Goal: Task Accomplishment & Management: Manage account settings

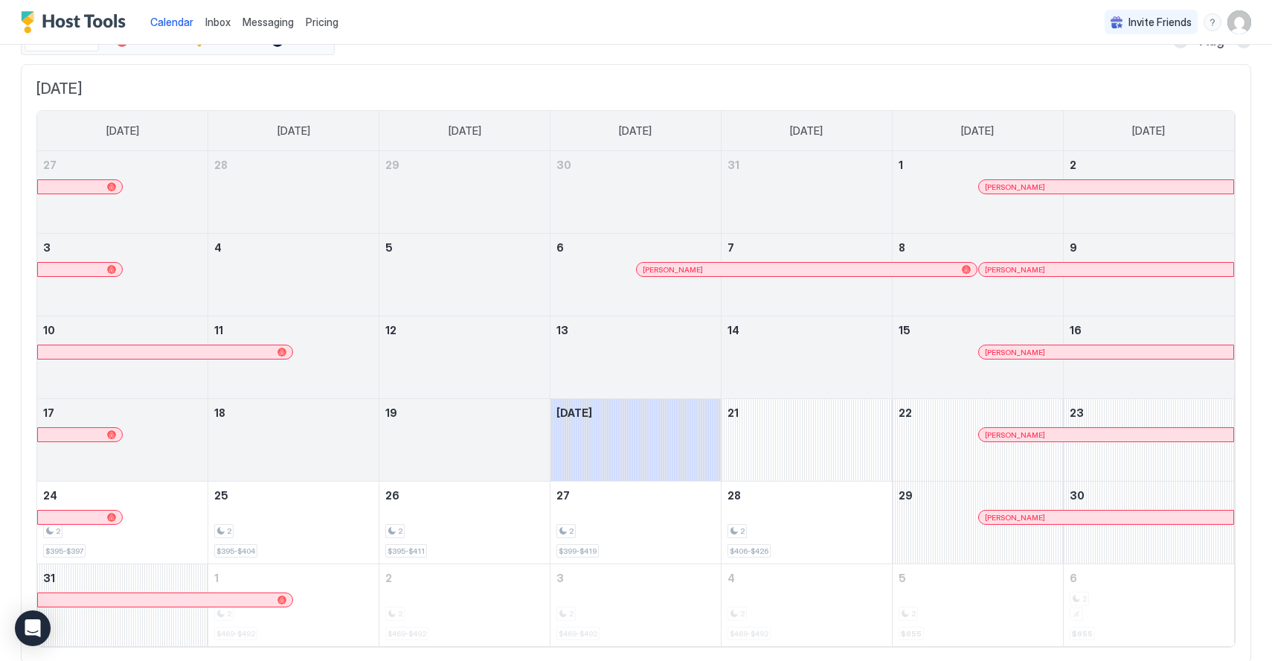
scroll to position [45, 0]
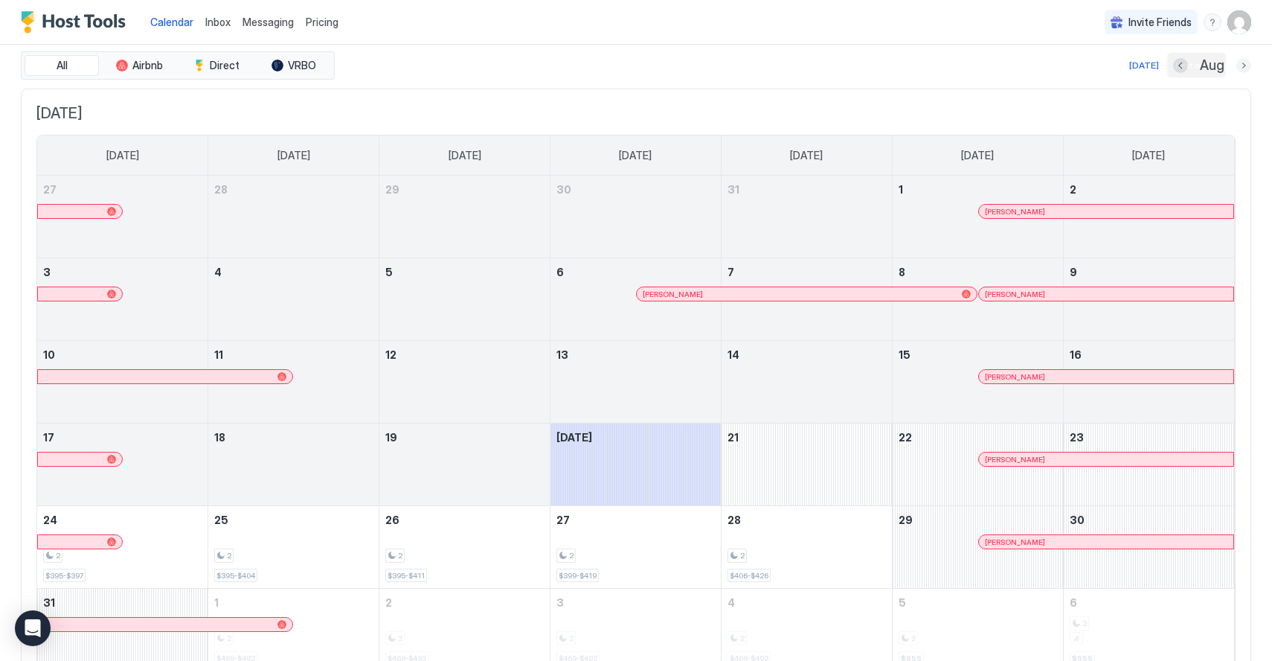
click at [1241, 65] on button "Next month" at bounding box center [1244, 65] width 15 height 15
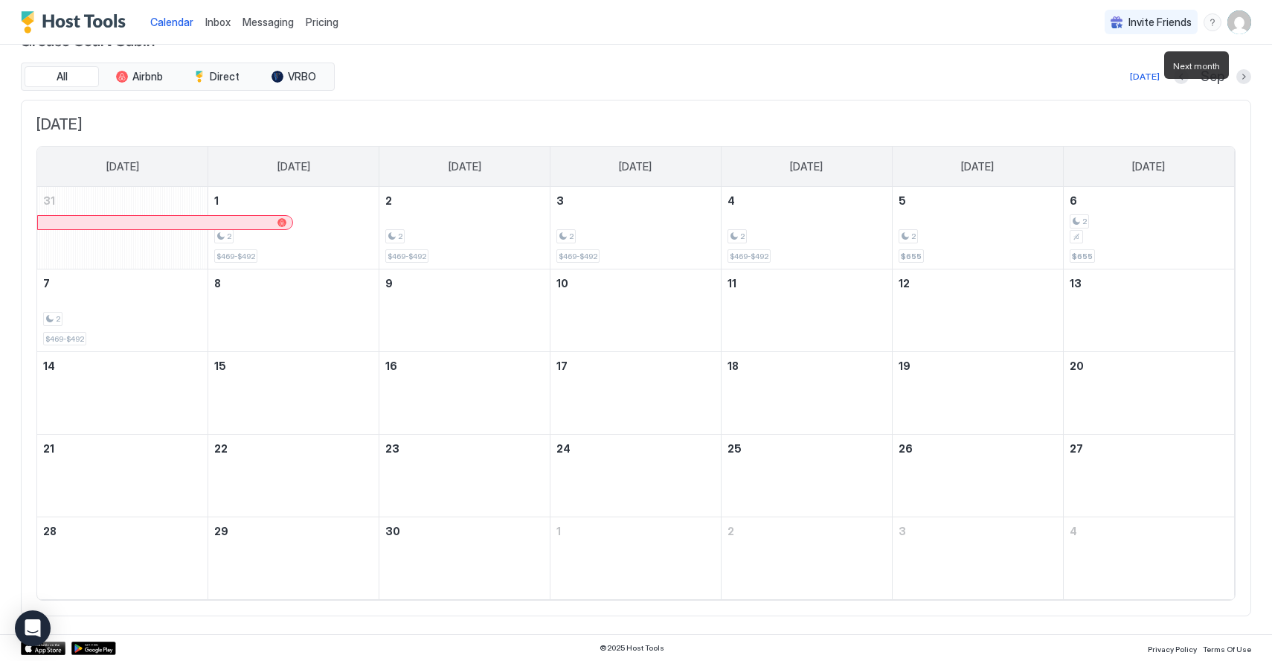
scroll to position [0, 0]
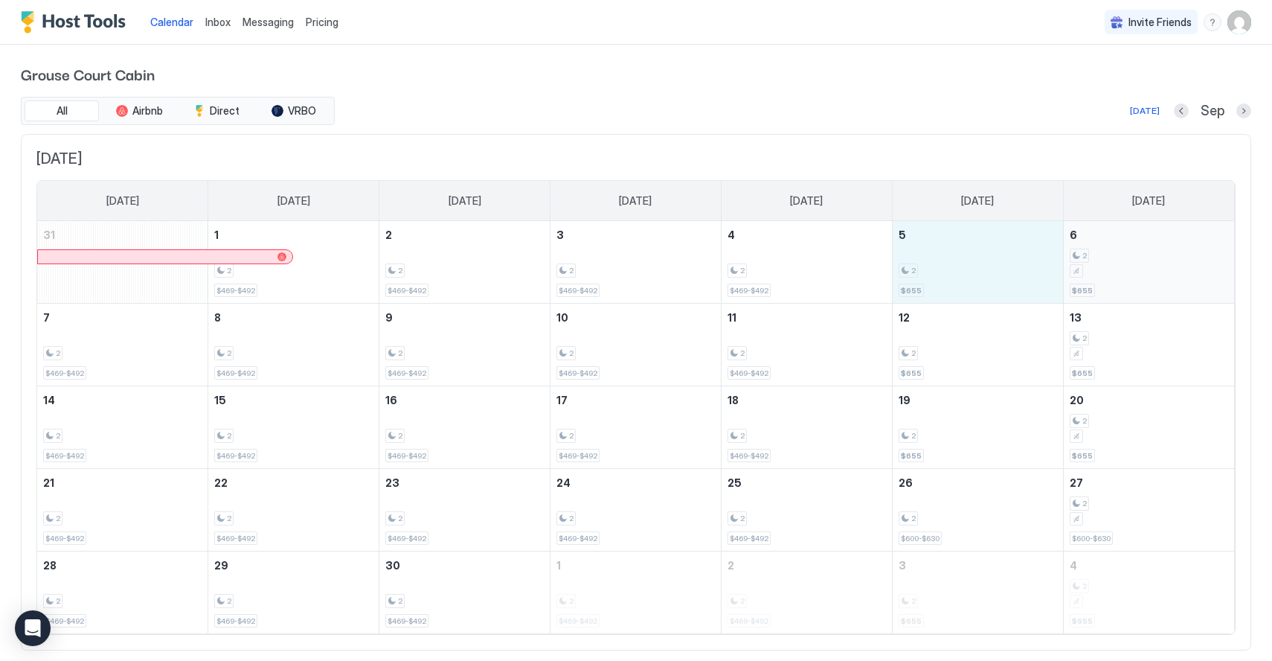
drag, startPoint x: 972, startPoint y: 243, endPoint x: 1100, endPoint y: 247, distance: 128.0
click at [1100, 247] on tr "31 1 2 $469-$492 2 2 $469-$492 3 2 $469-$492 4 2 $469-$492 5 2 $655 6 2 $655" at bounding box center [635, 262] width 1197 height 83
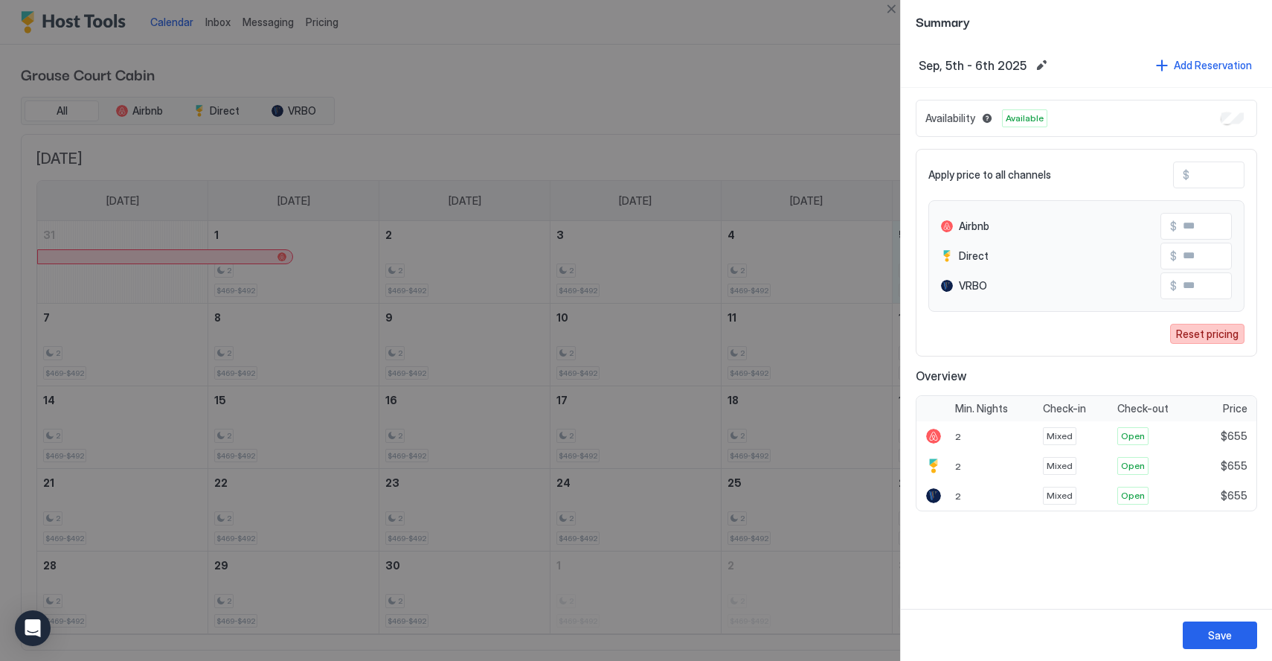
click at [1222, 332] on div "Reset pricing" at bounding box center [1207, 334] width 62 height 16
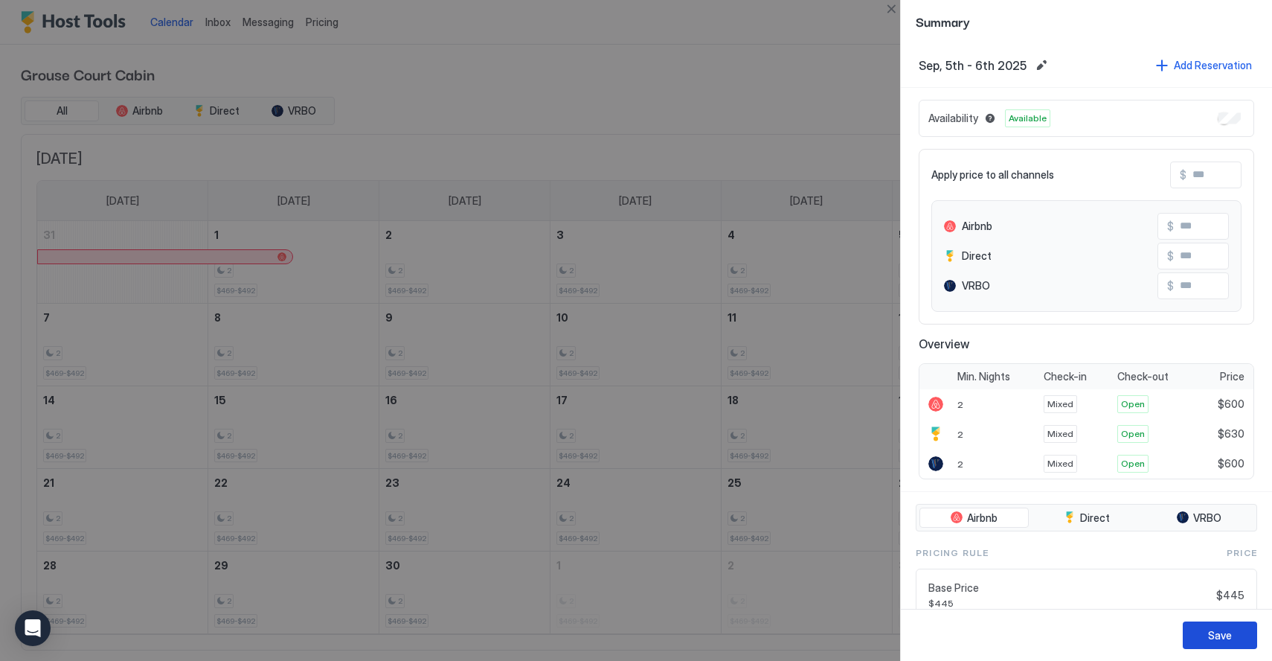
click at [1191, 634] on button "Save" at bounding box center [1220, 635] width 74 height 28
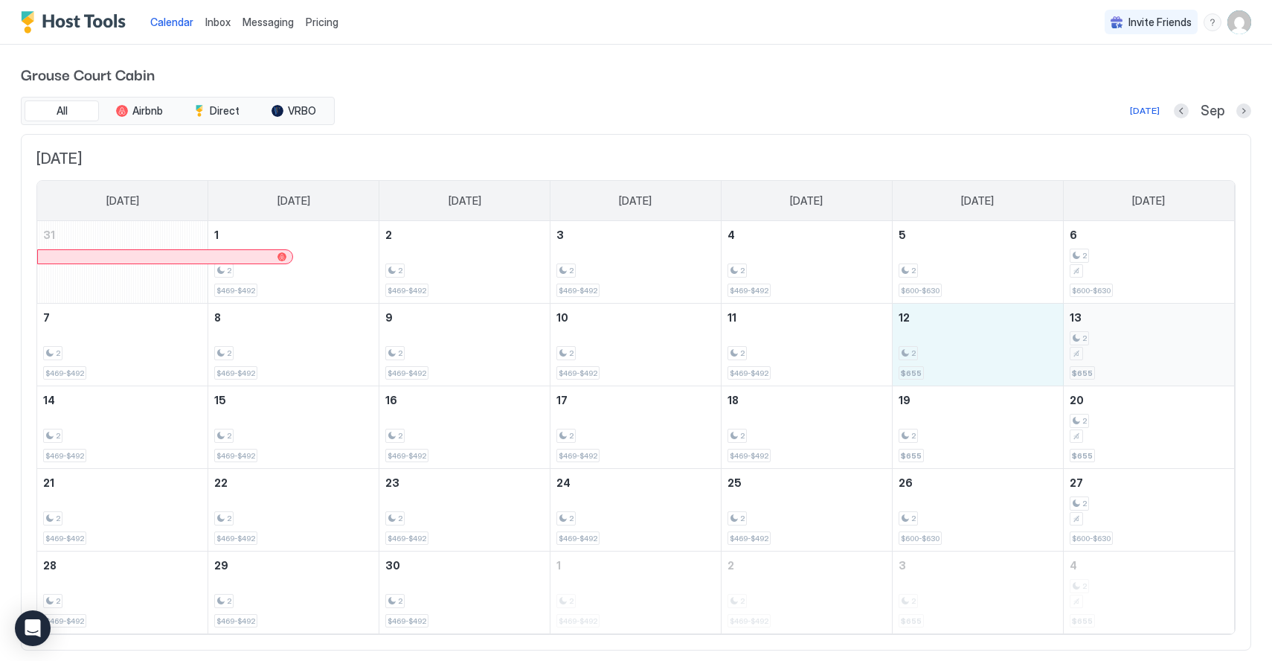
drag, startPoint x: 973, startPoint y: 353, endPoint x: 1145, endPoint y: 347, distance: 172.0
click at [1145, 347] on tr "7 2 $469-$492 8 2 $469-$492 9 2 $469-$492 10 2 $469-$492 11 2 $469-$492 12 2 $6…" at bounding box center [635, 345] width 1197 height 83
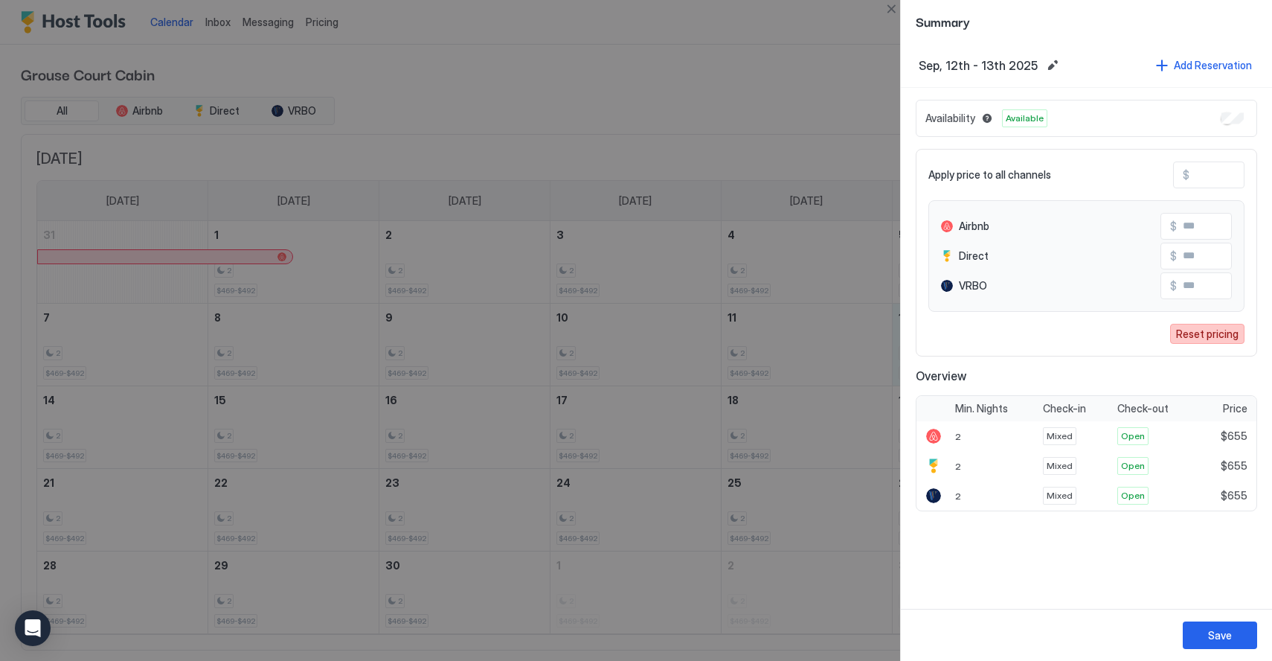
click at [1179, 330] on div "Reset pricing" at bounding box center [1207, 334] width 62 height 16
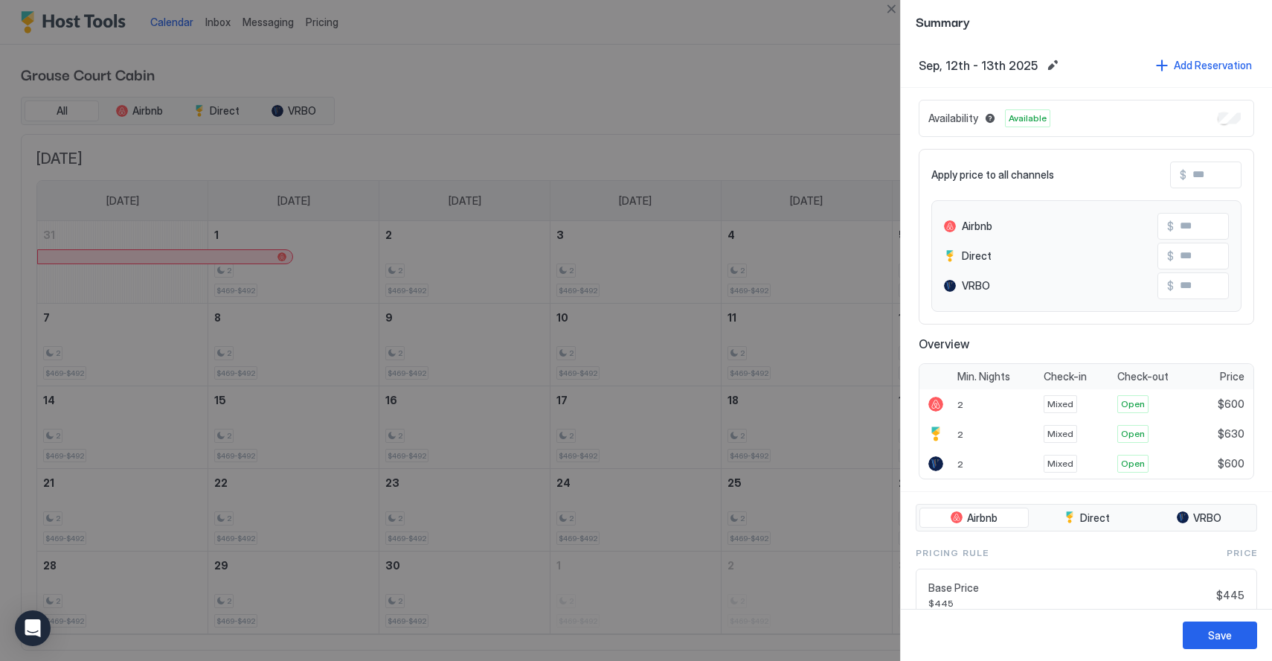
click at [1202, 167] on input "Input Field" at bounding box center [1246, 174] width 119 height 25
type input "*"
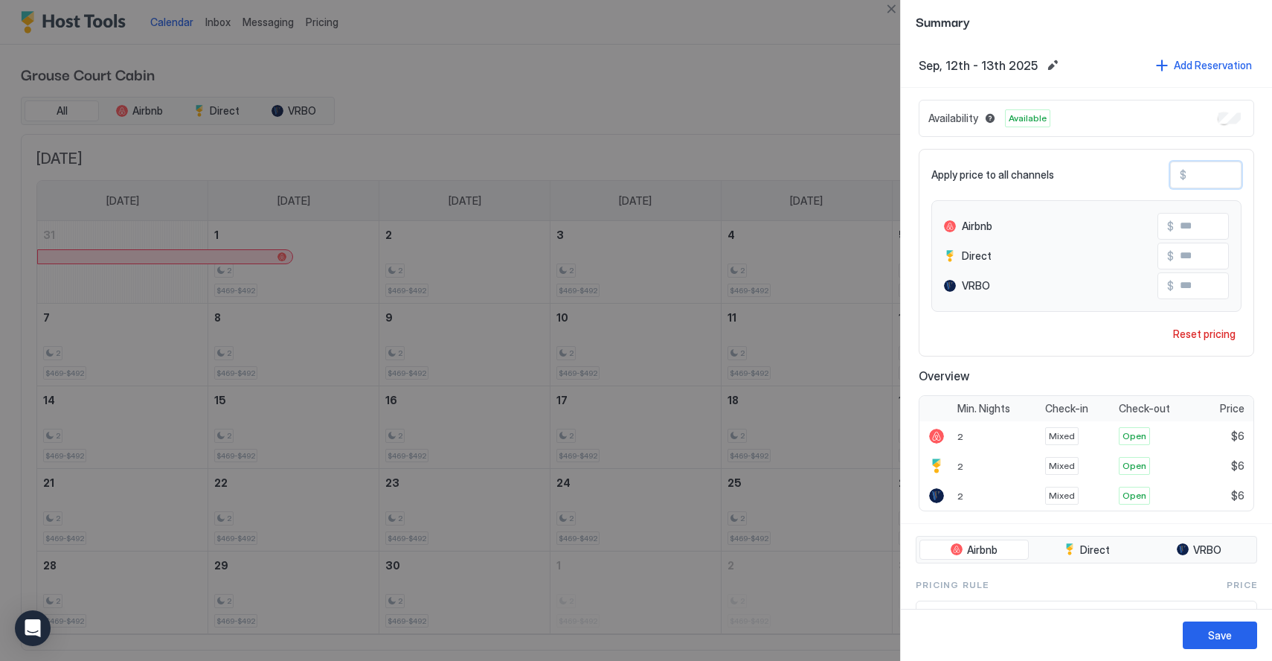
type input "**"
type input "***"
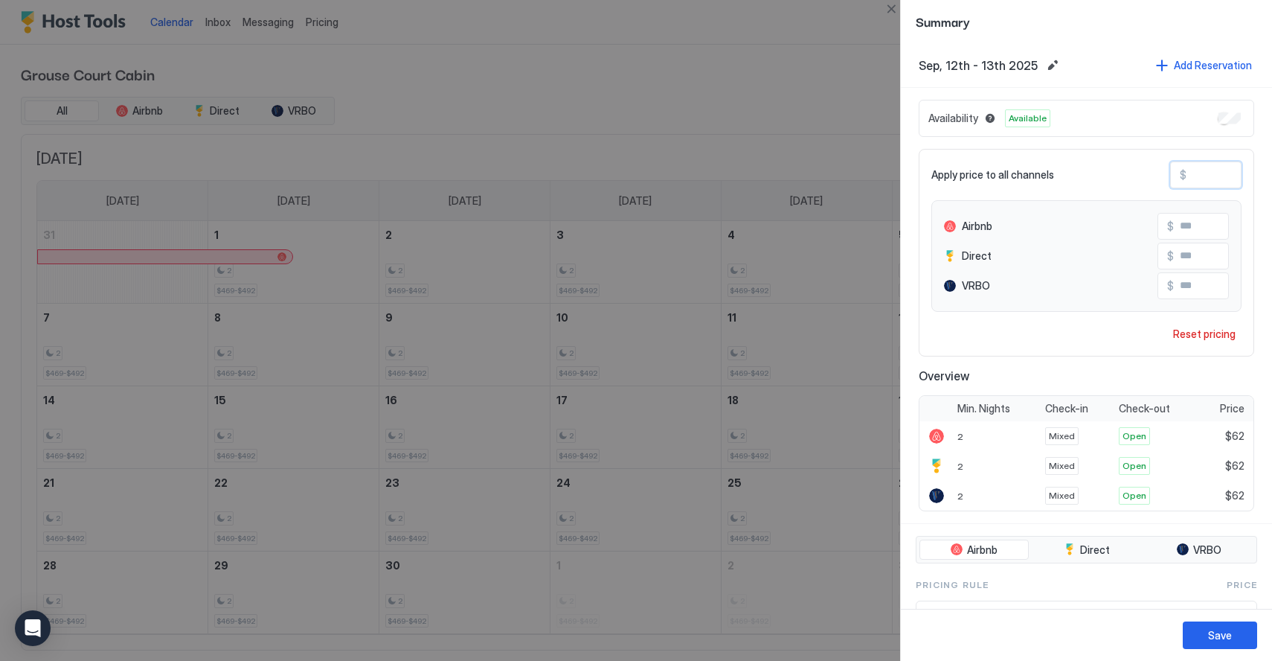
type input "***"
click at [1203, 259] on input "***" at bounding box center [1233, 255] width 119 height 25
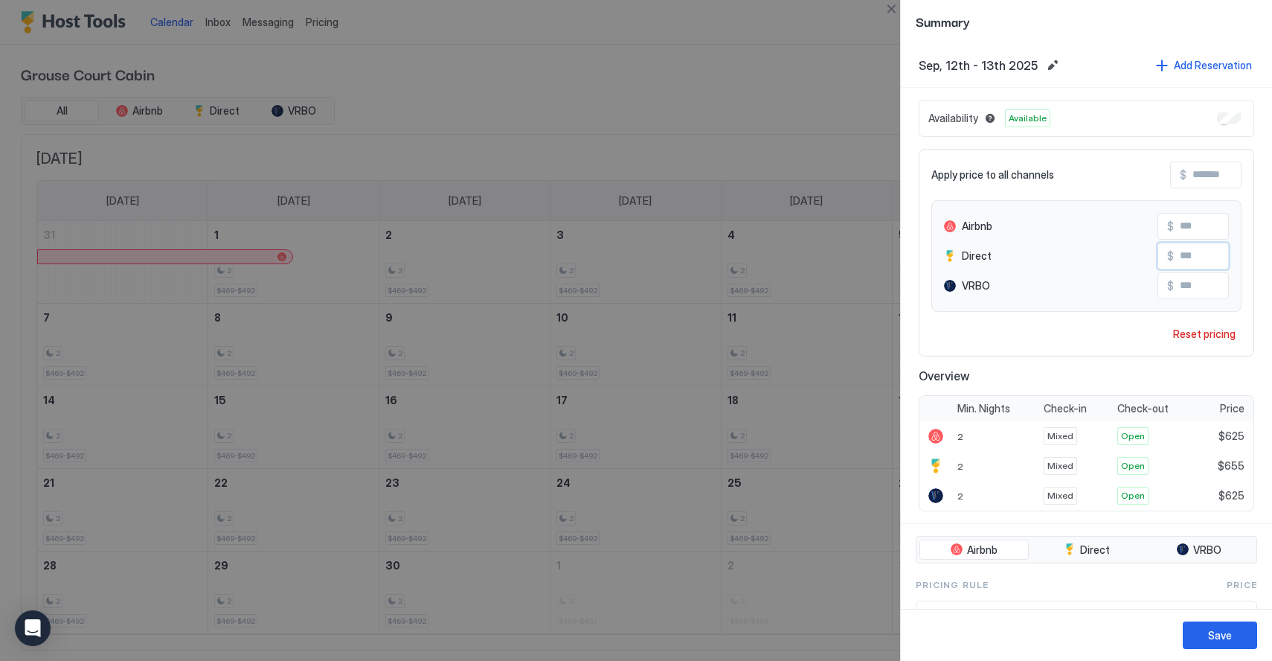
type input "***"
click at [1214, 167] on input "Input Field" at bounding box center [1246, 174] width 119 height 25
type input "*"
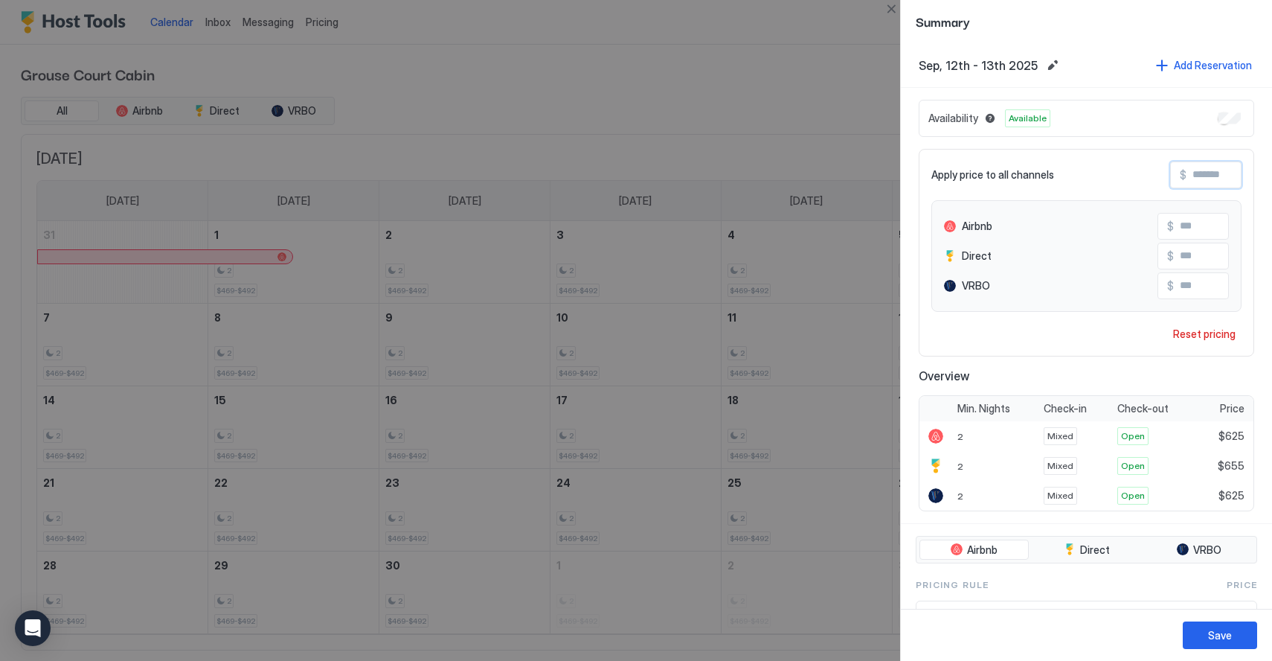
type input "*"
type input "**"
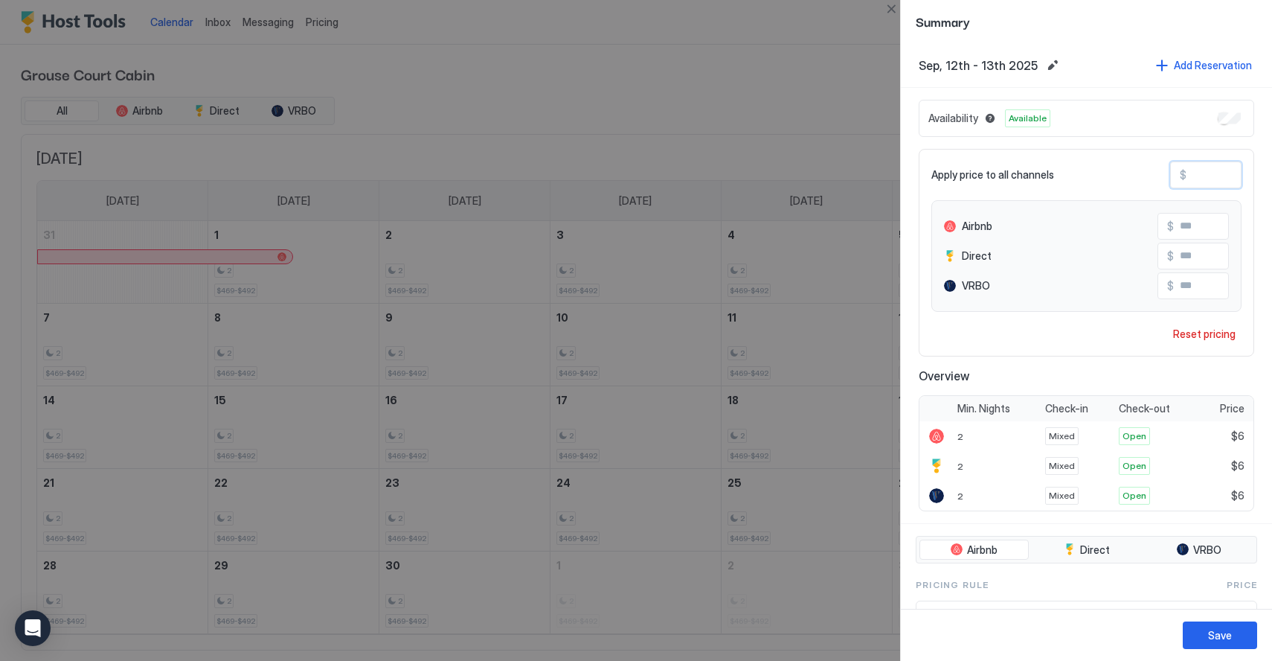
type input "***"
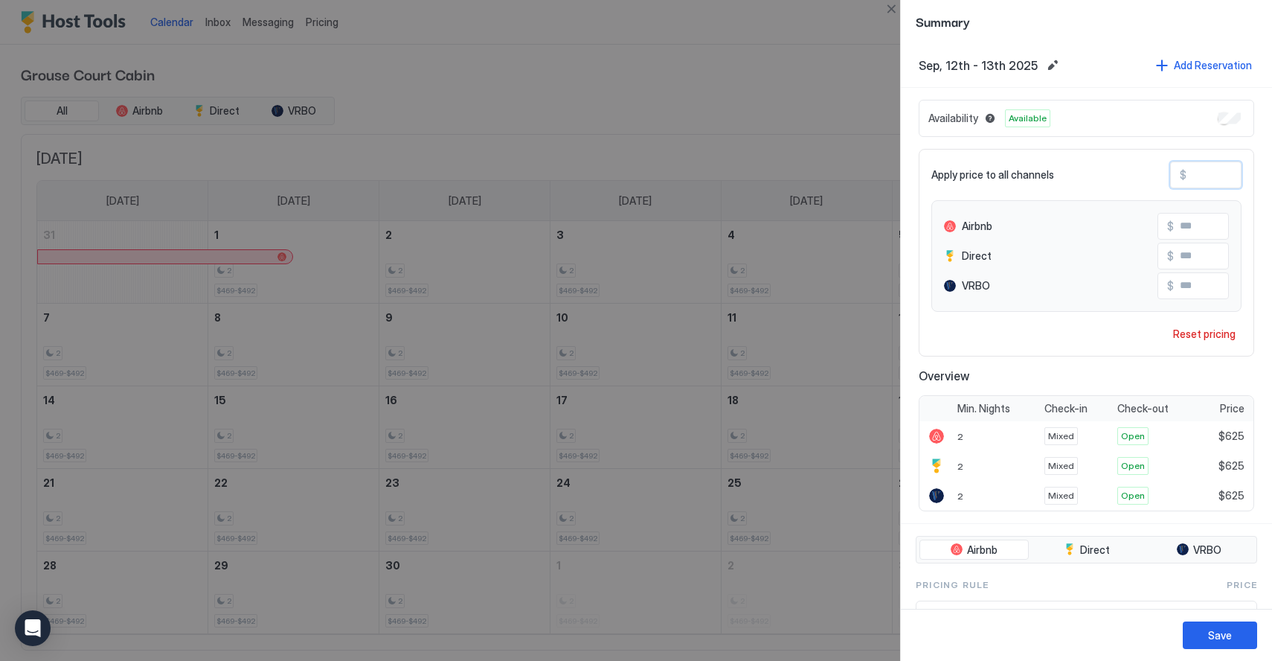
click at [1219, 621] on div "Save" at bounding box center [1086, 635] width 371 height 52
click at [1219, 629] on div "Save" at bounding box center [1220, 635] width 24 height 16
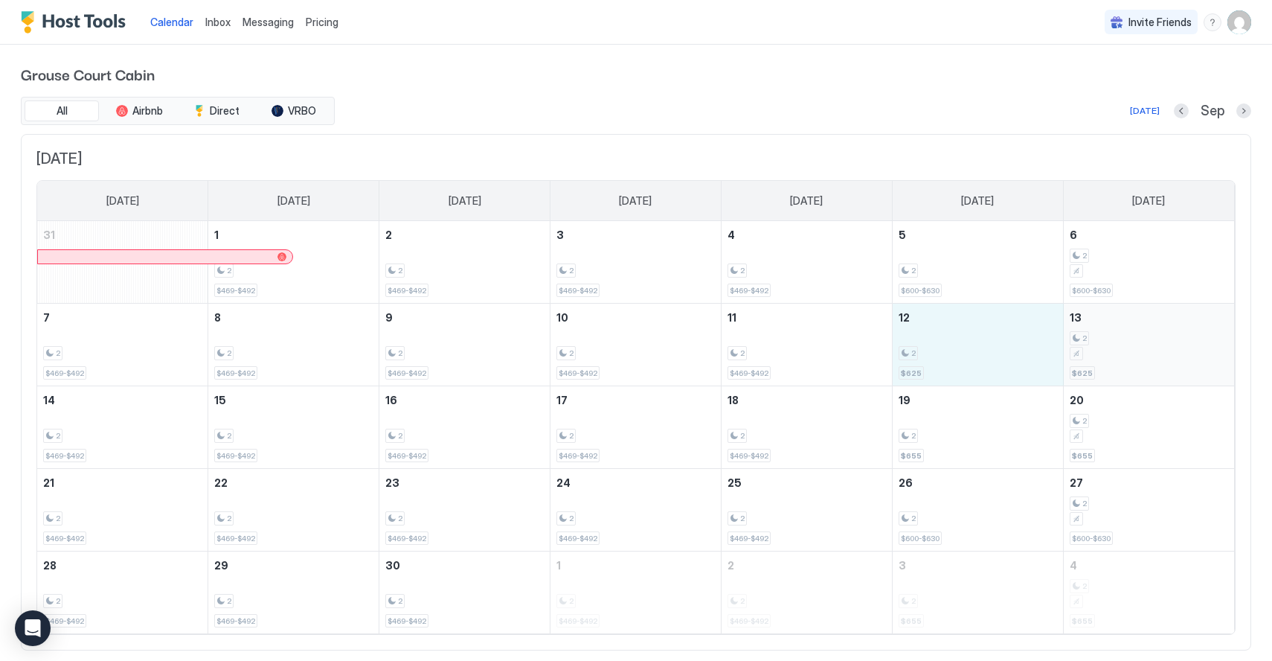
drag, startPoint x: 941, startPoint y: 336, endPoint x: 1077, endPoint y: 343, distance: 136.3
click at [1077, 343] on tr "7 2 $469-$492 8 2 $469-$492 9 2 $469-$492 10 2 $469-$492 11 2 $469-$492 12 2 $6…" at bounding box center [635, 345] width 1197 height 83
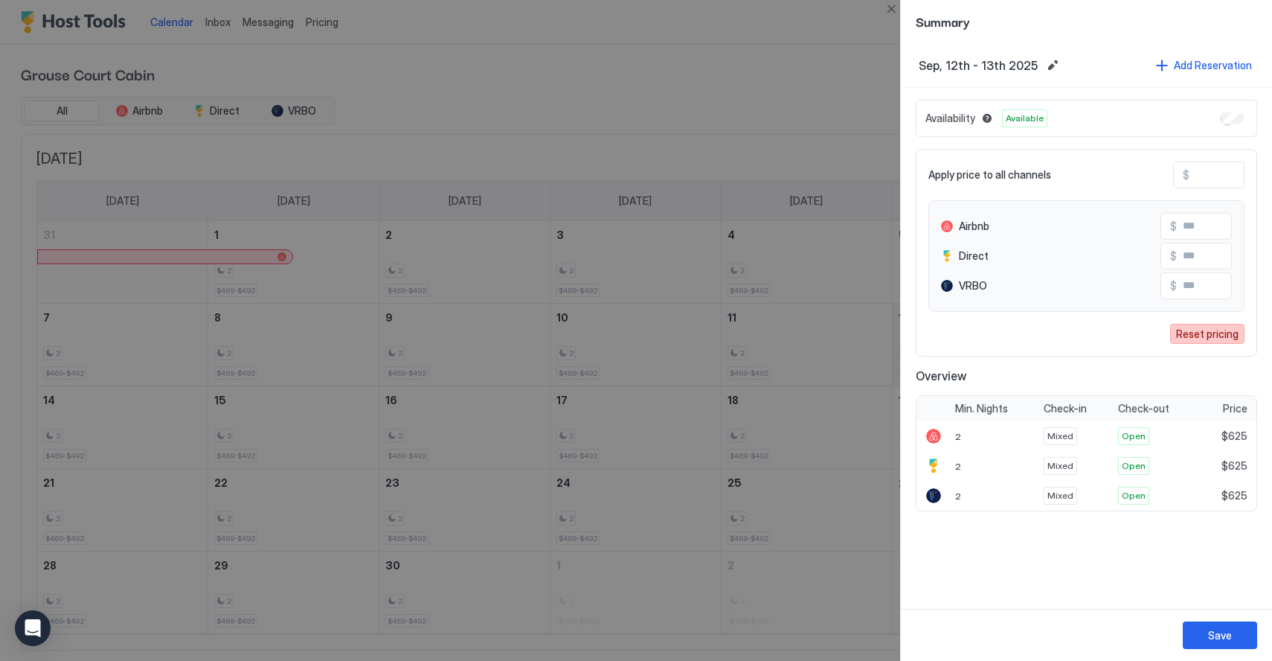
click at [1179, 324] on button "Reset pricing" at bounding box center [1207, 334] width 74 height 20
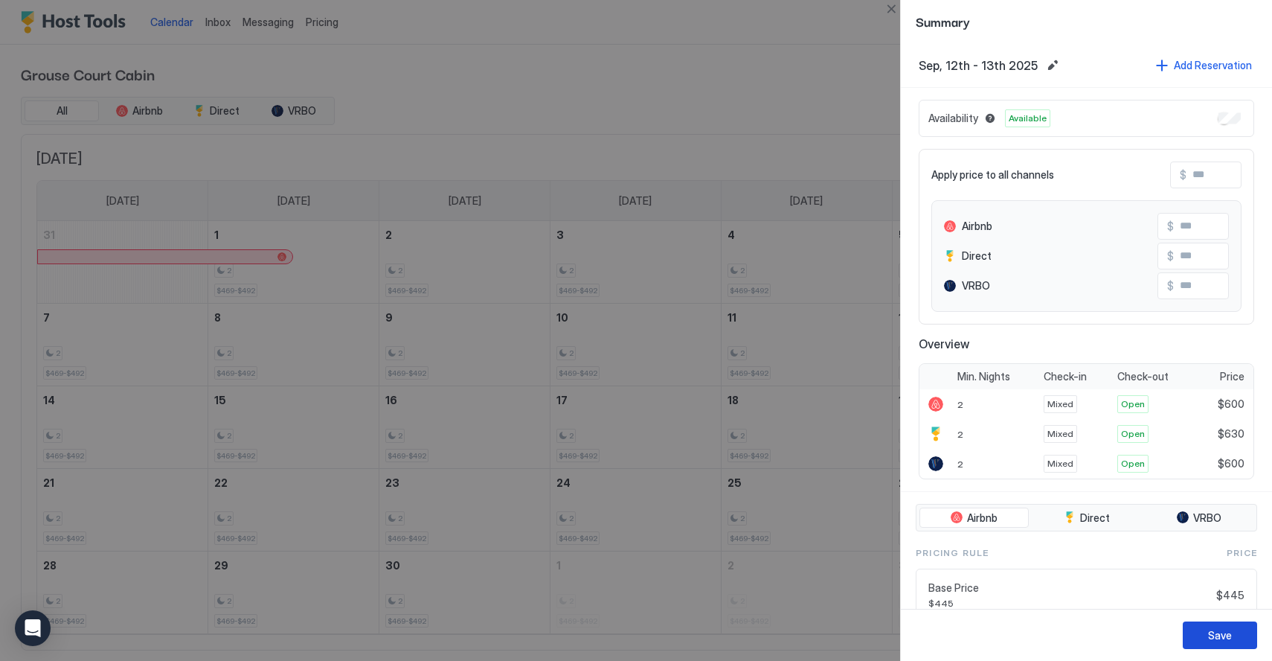
click at [1208, 636] on div "Save" at bounding box center [1220, 635] width 24 height 16
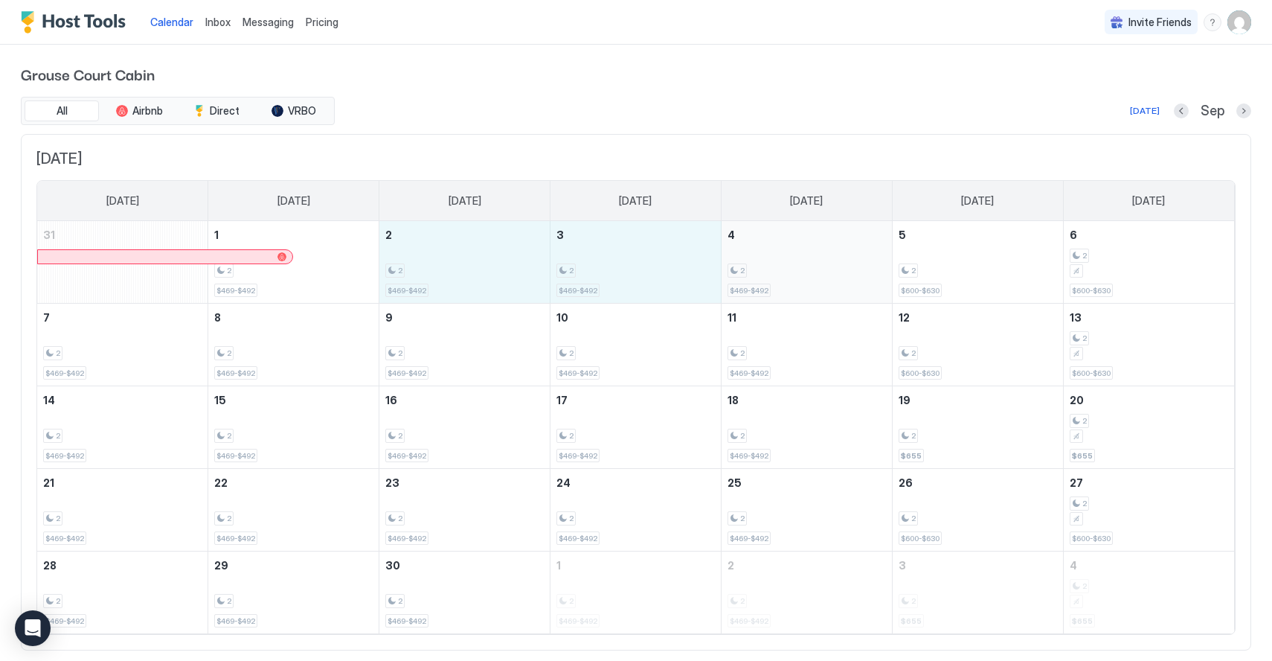
drag, startPoint x: 461, startPoint y: 269, endPoint x: 782, endPoint y: 270, distance: 321.4
click at [782, 270] on tr "31 1 2 $469-$492 2 2 $469-$492 3 2 $469-$492 4 2 $469-$492 5 2 $600-$630 6 2 $6…" at bounding box center [635, 262] width 1197 height 83
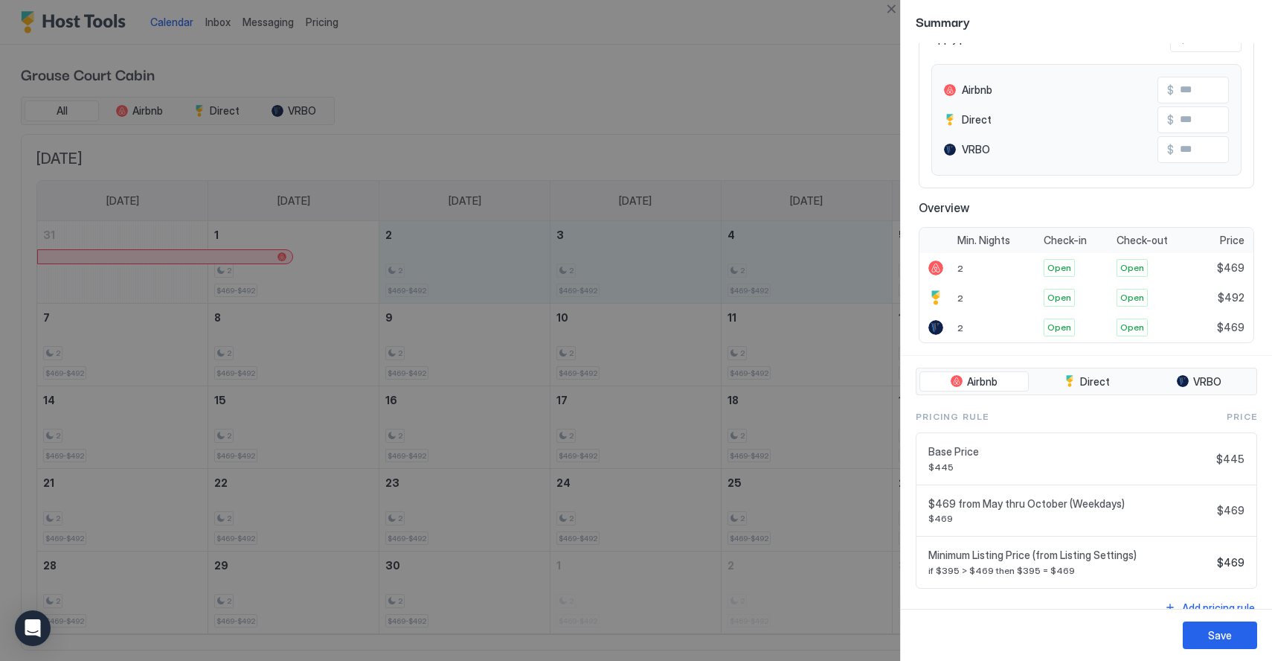
scroll to position [156, 0]
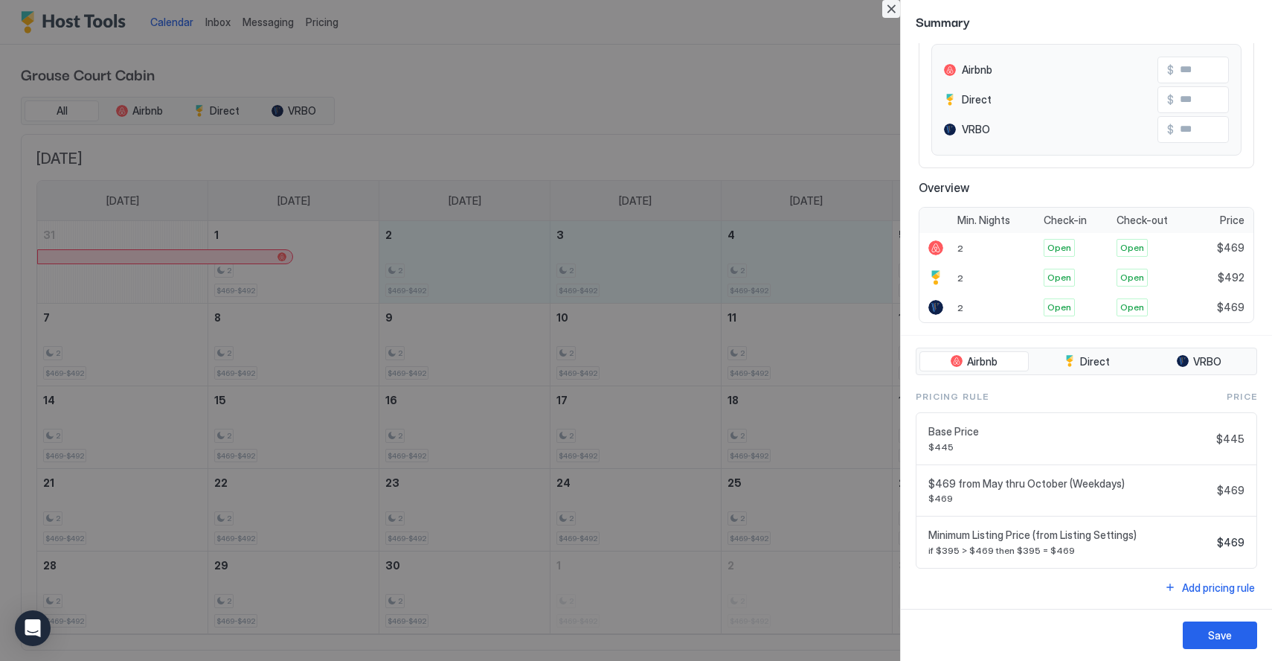
click at [894, 16] on button "Close" at bounding box center [891, 9] width 18 height 18
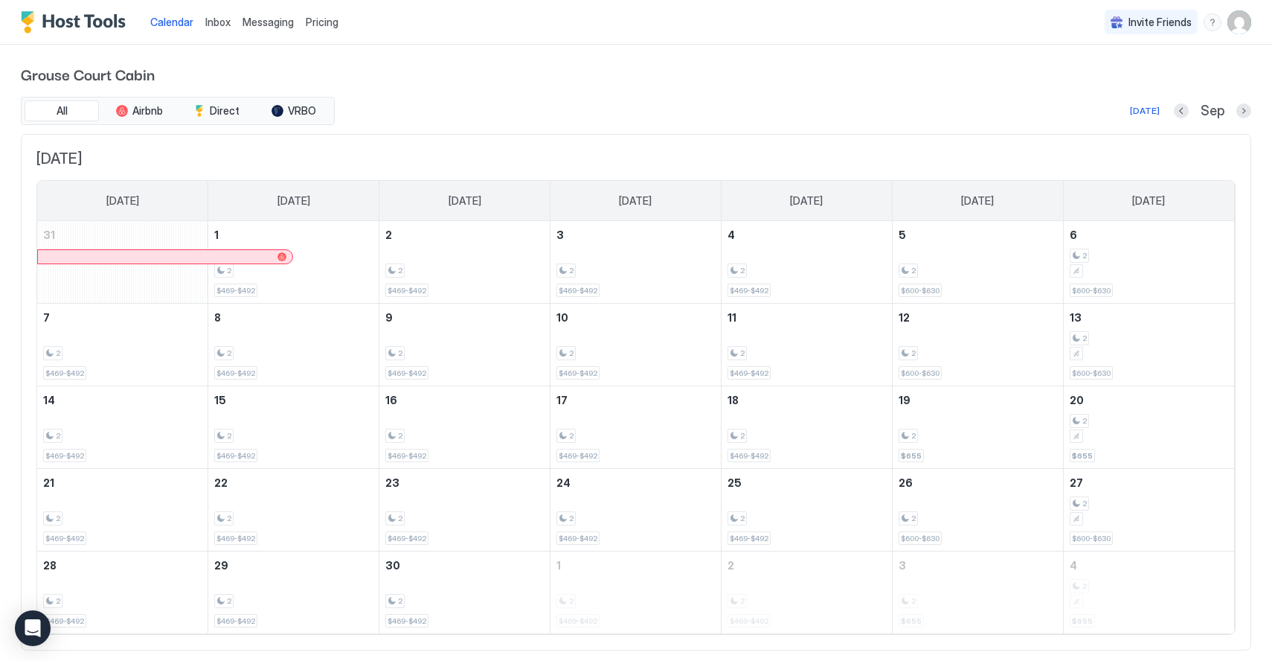
click at [1184, 116] on button "Previous month" at bounding box center [1181, 110] width 15 height 15
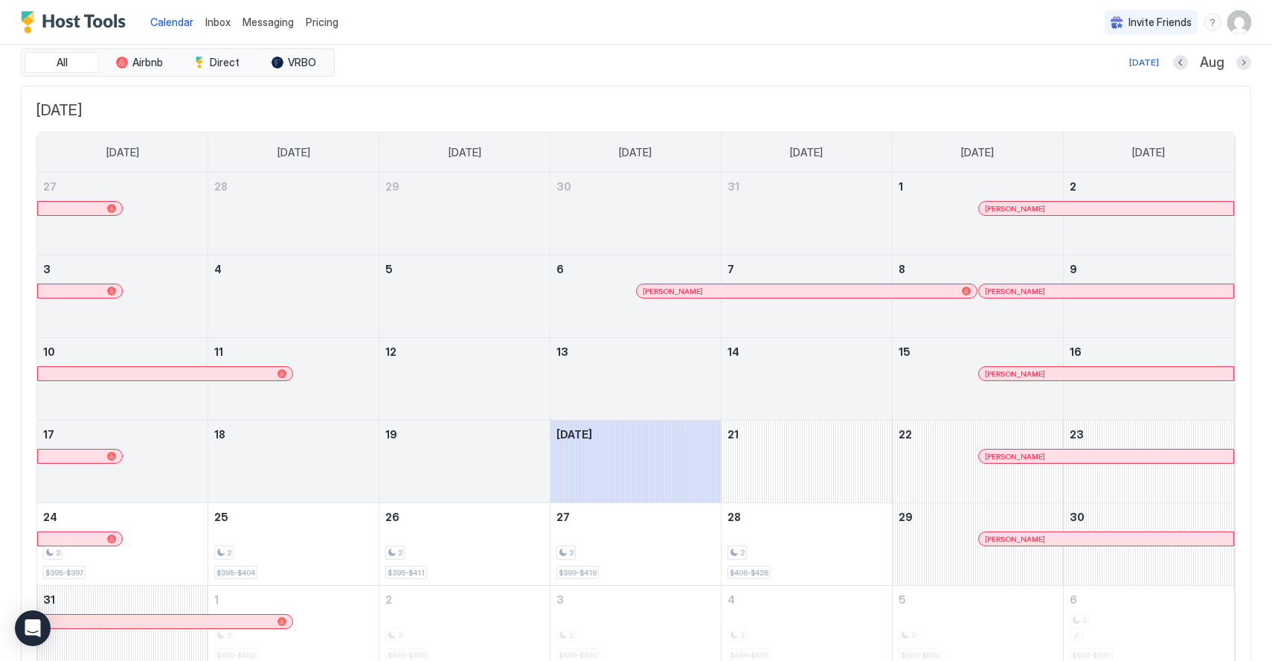
scroll to position [0, 0]
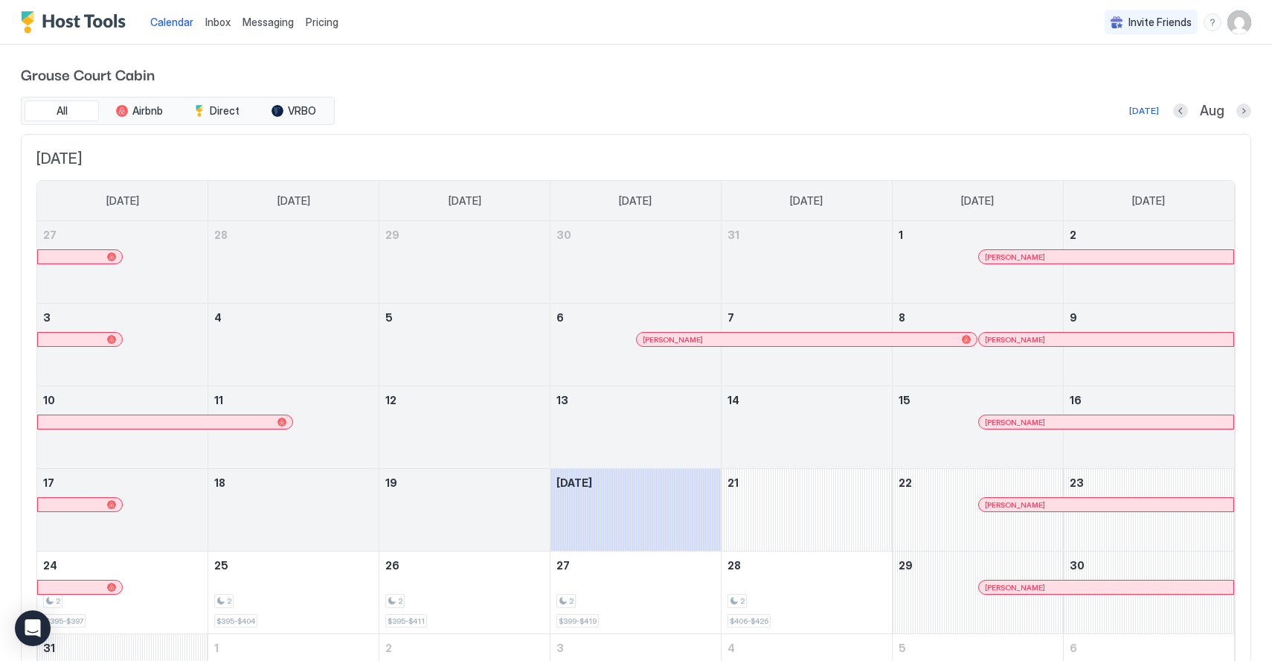
click at [324, 28] on span "Pricing" at bounding box center [322, 22] width 33 height 13
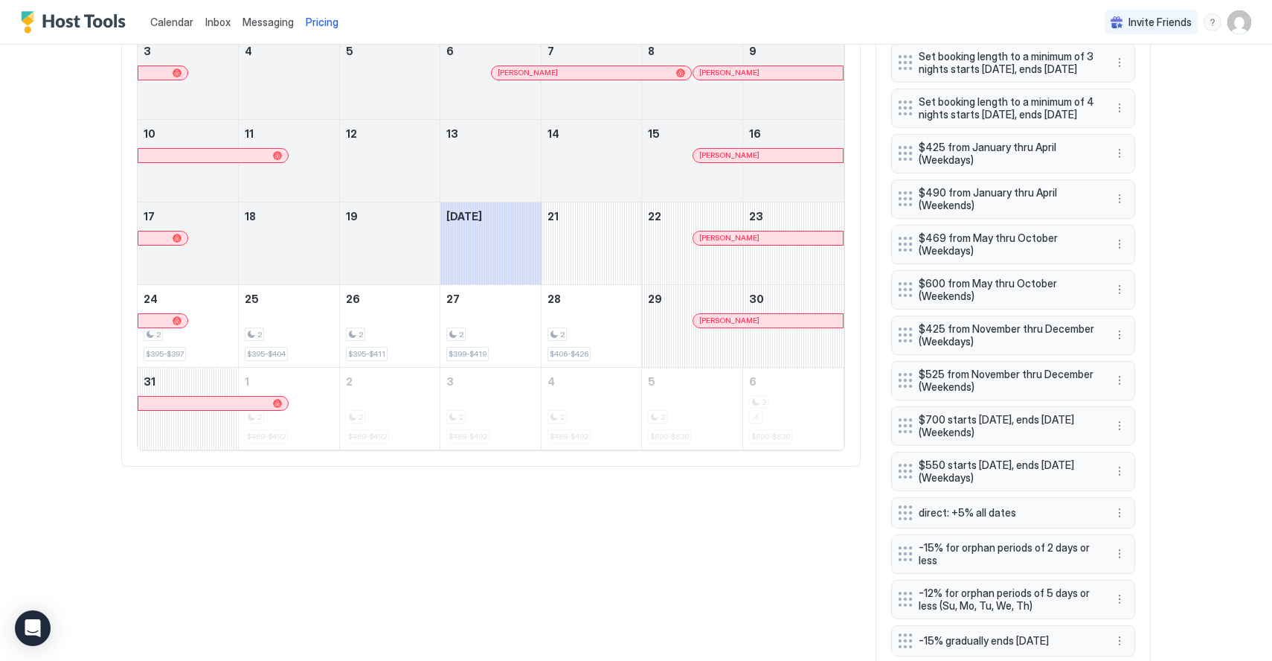
scroll to position [644, 0]
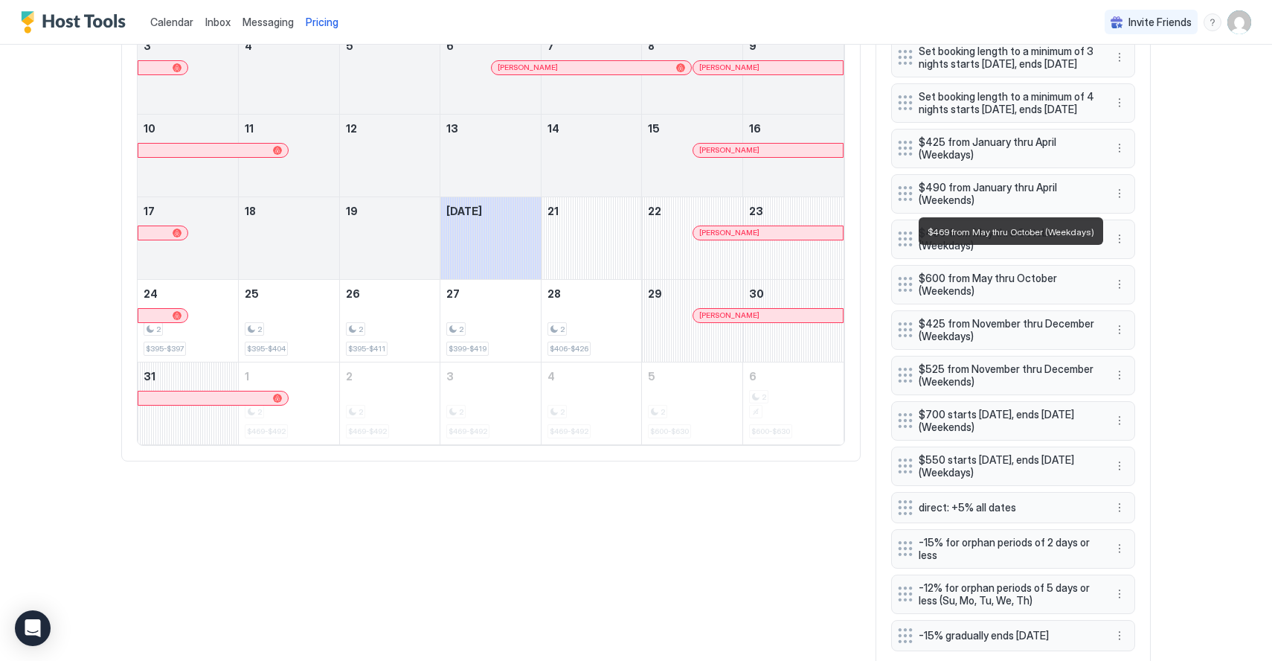
click at [1051, 252] on span "$469 from May thru October (Weekdays)" at bounding box center [1007, 239] width 177 height 26
click at [938, 252] on span "$469 from May thru October (Weekdays)" at bounding box center [1007, 239] width 177 height 26
click at [1124, 248] on button "More options" at bounding box center [1120, 239] width 18 height 18
click at [1138, 280] on span "Edit" at bounding box center [1142, 285] width 16 height 11
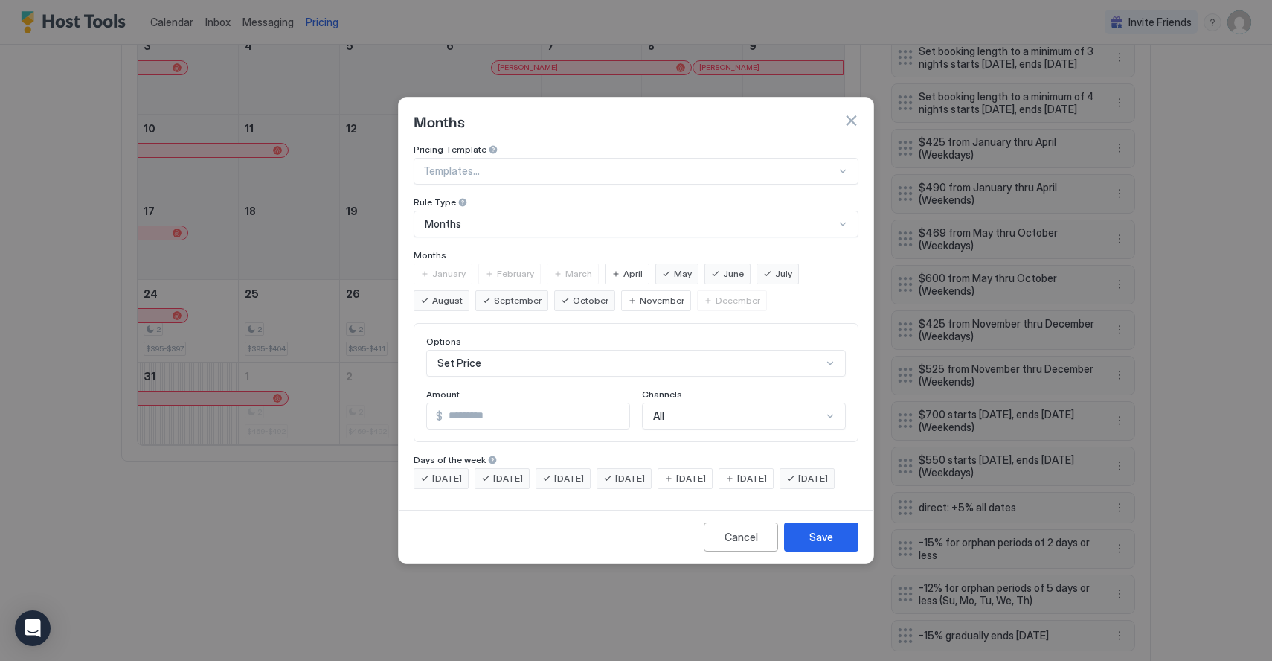
click at [506, 407] on input "***" at bounding box center [536, 415] width 187 height 25
type input "***"
click at [842, 545] on button "Save" at bounding box center [821, 536] width 74 height 29
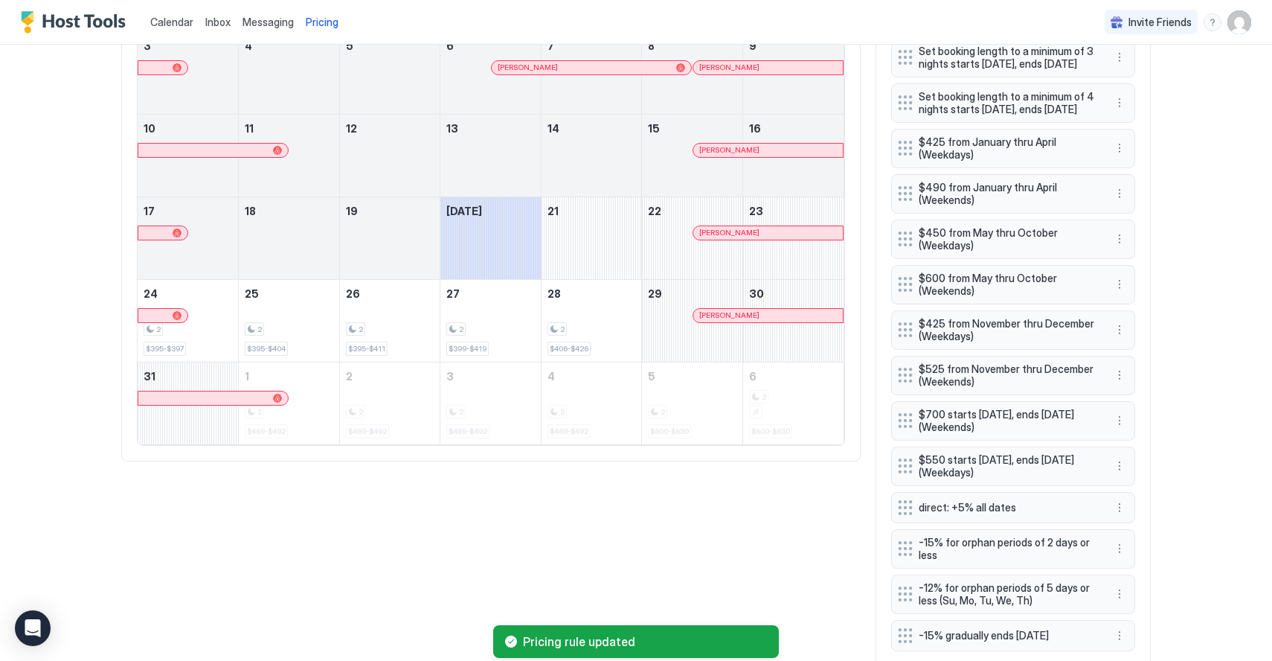
click at [615, 525] on div "All Airbnb Direct VRBO [DATE] Aug [DATE] [DATE] [DATE] [DATE] [DATE] [DATE] [DA…" at bounding box center [636, 261] width 1030 height 811
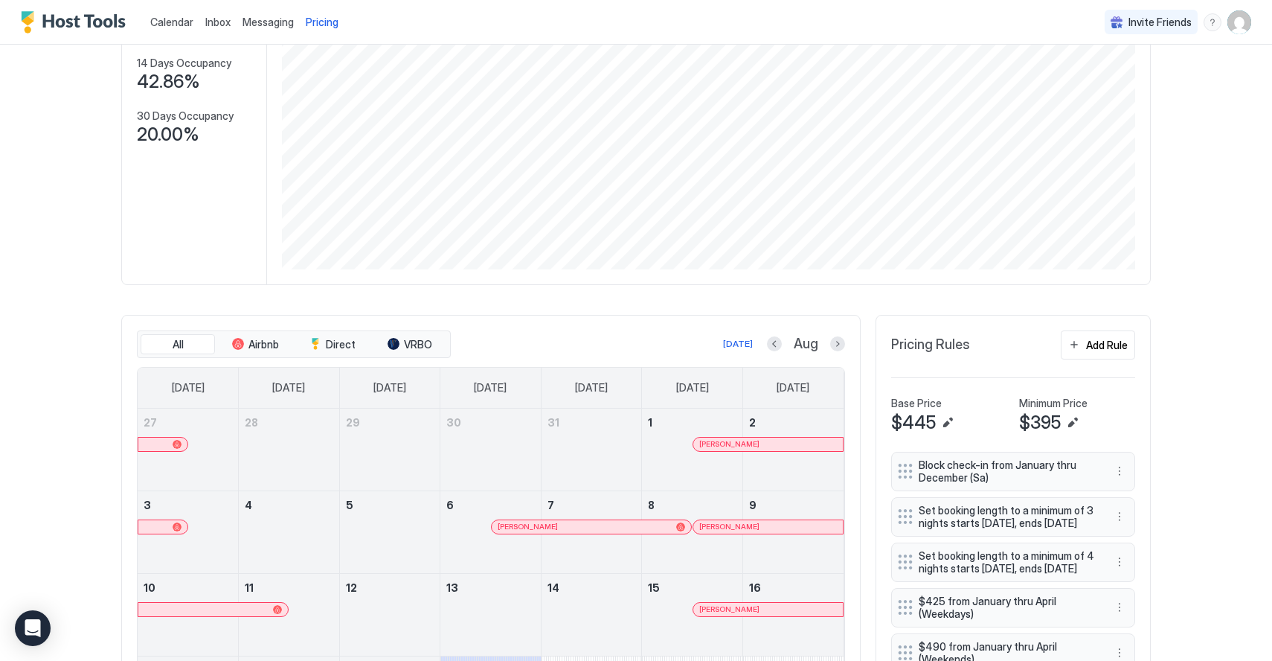
scroll to position [206, 0]
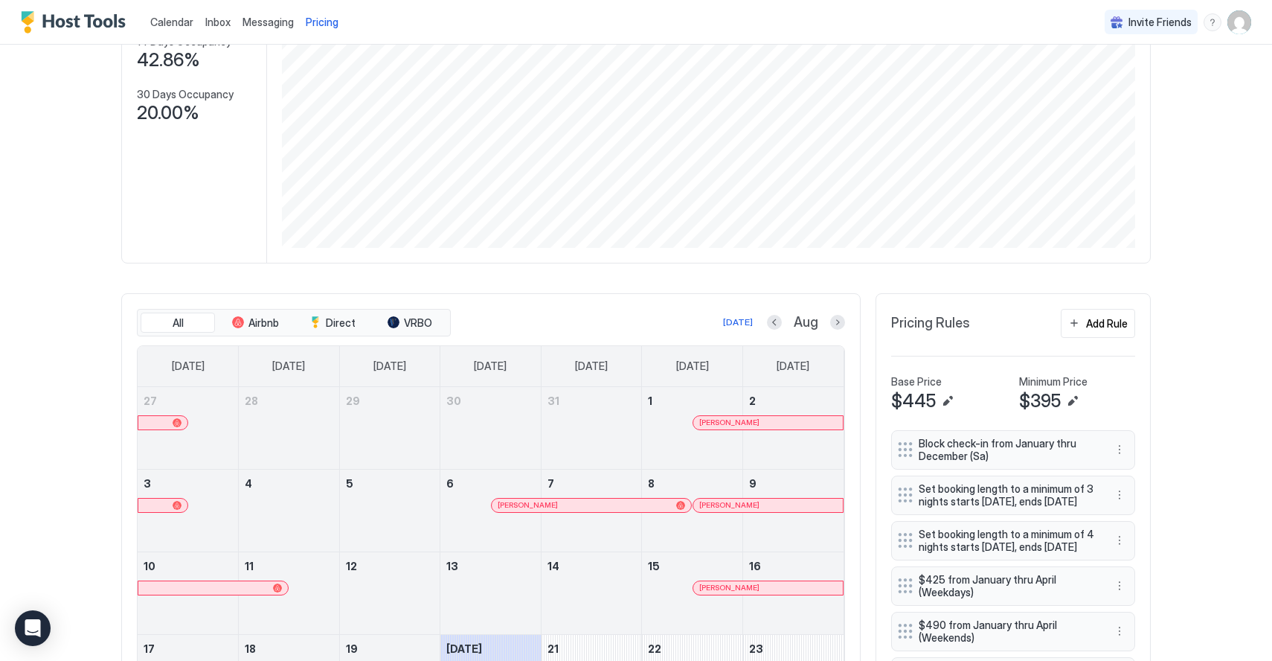
click at [833, 330] on div "Aug" at bounding box center [806, 322] width 78 height 17
click at [834, 327] on button "Next month" at bounding box center [837, 322] width 15 height 15
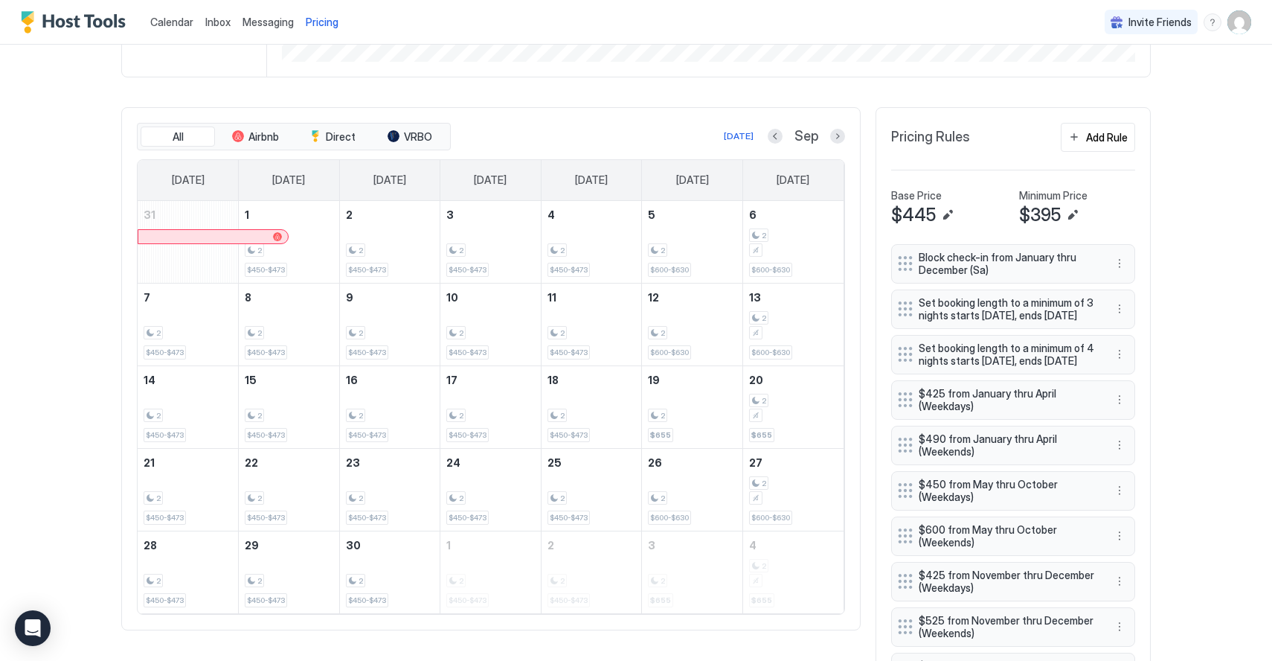
scroll to position [395, 0]
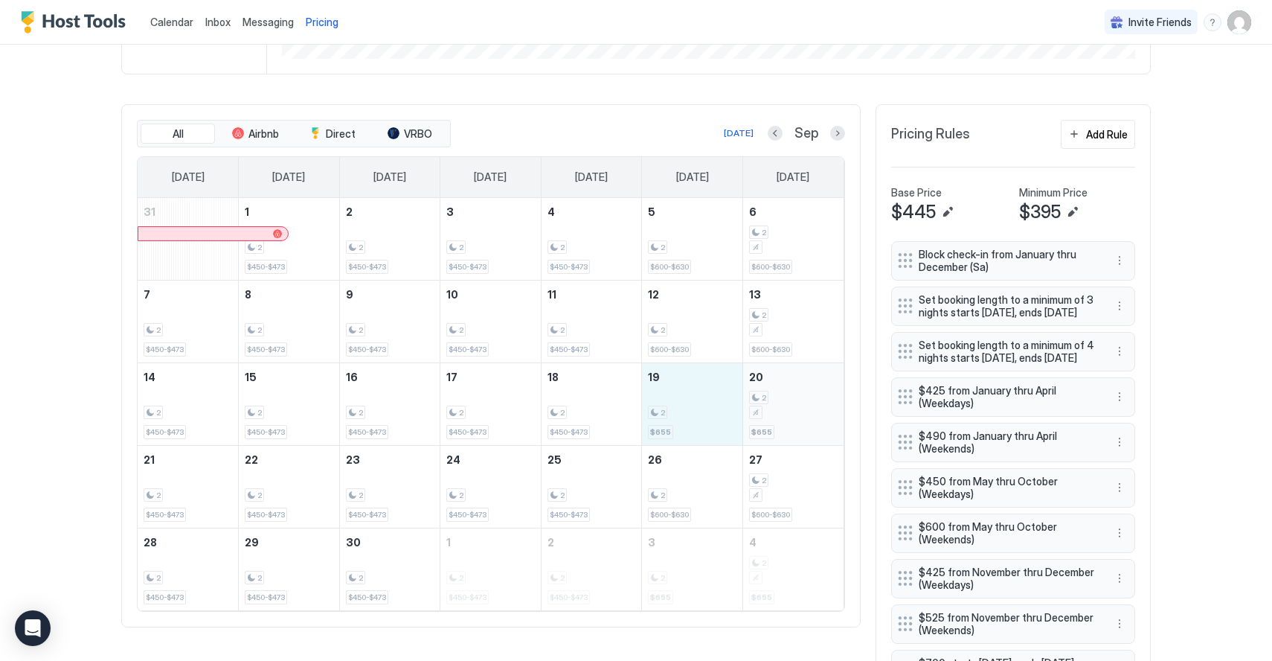
drag, startPoint x: 708, startPoint y: 378, endPoint x: 800, endPoint y: 388, distance: 92.8
click at [800, 388] on tr "14 2 $450-$473 15 2 $450-$473 16 2 $450-$473 17 2 $450-$473 18 2 $450-$473 19 2…" at bounding box center [491, 403] width 706 height 83
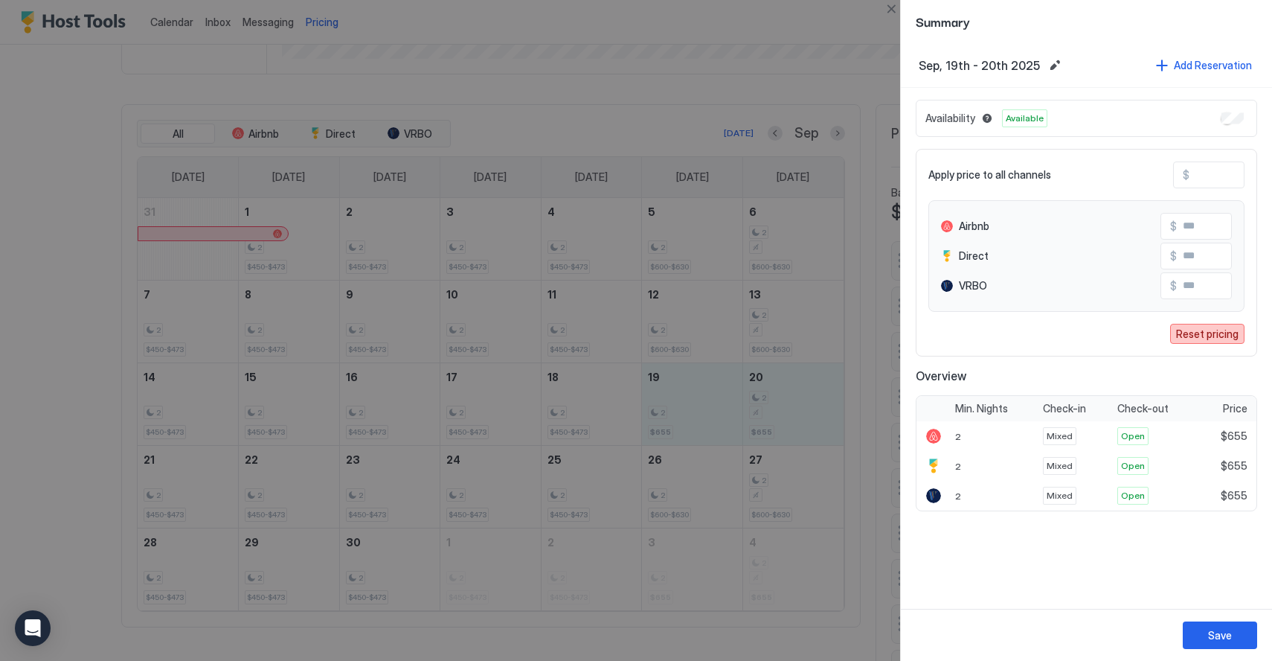
click at [1177, 330] on div "Reset pricing" at bounding box center [1207, 334] width 62 height 16
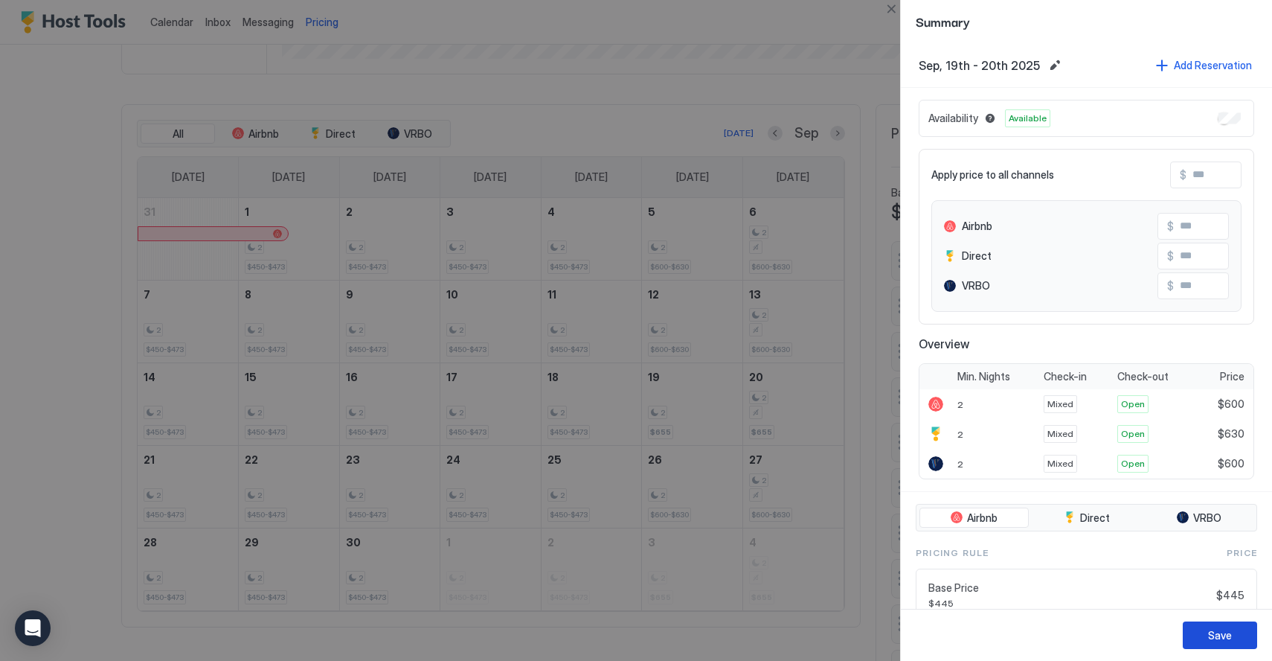
click at [1210, 636] on div "Save" at bounding box center [1220, 635] width 24 height 16
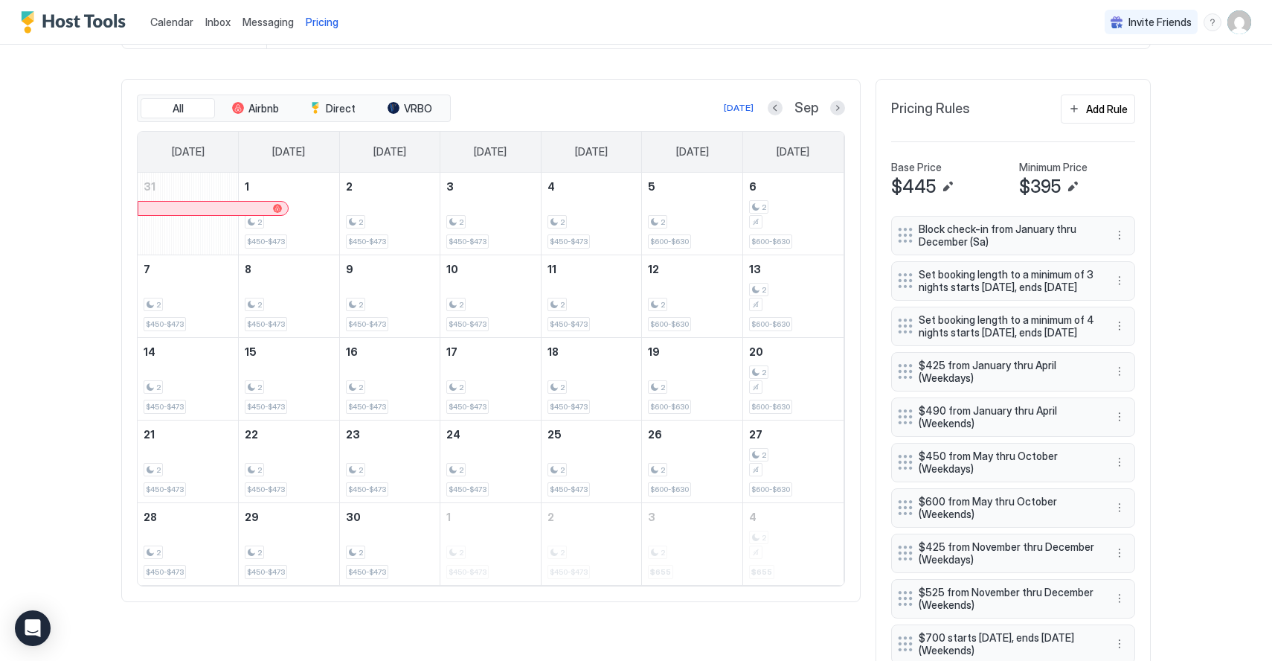
scroll to position [420, 0]
